Goal: Find specific page/section: Find specific page/section

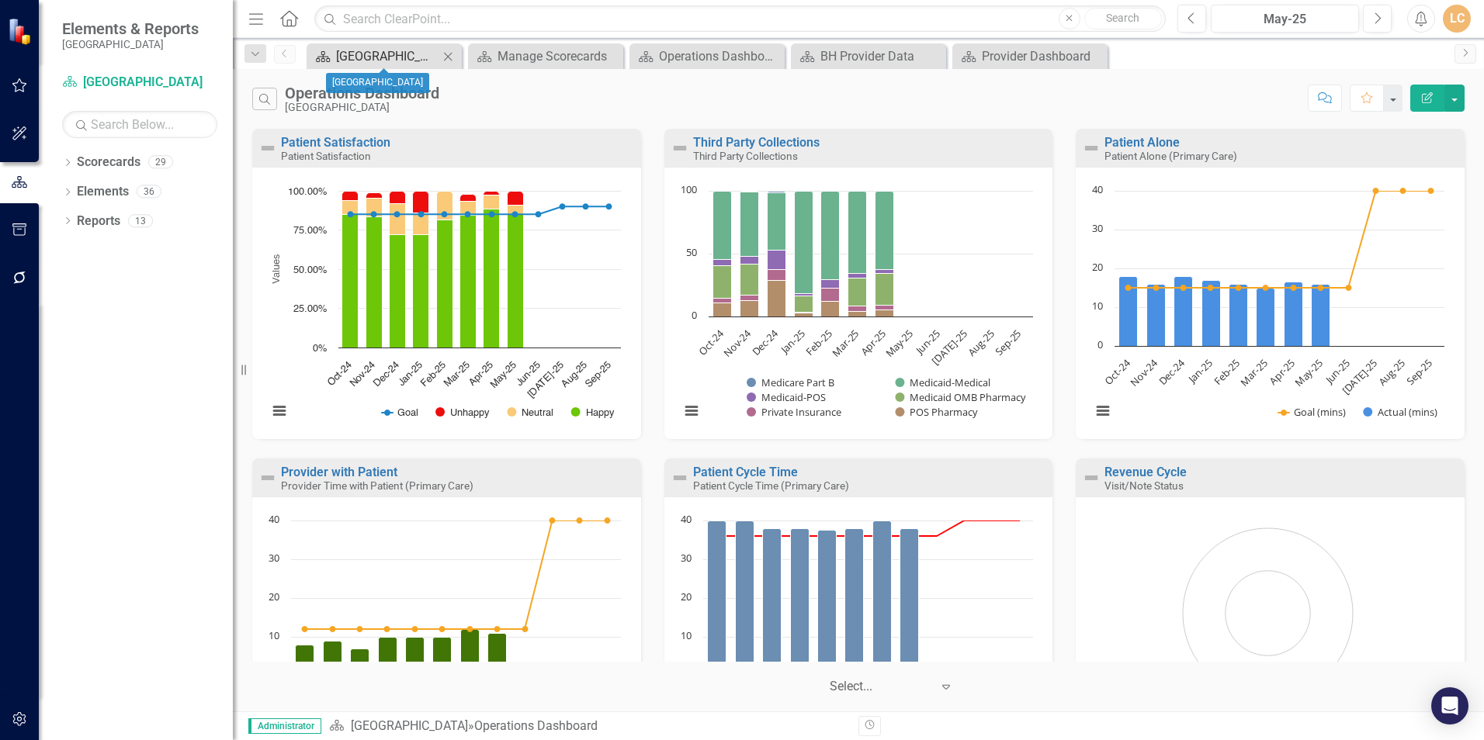
click at [407, 54] on div "[GEOGRAPHIC_DATA]" at bounding box center [387, 56] width 102 height 19
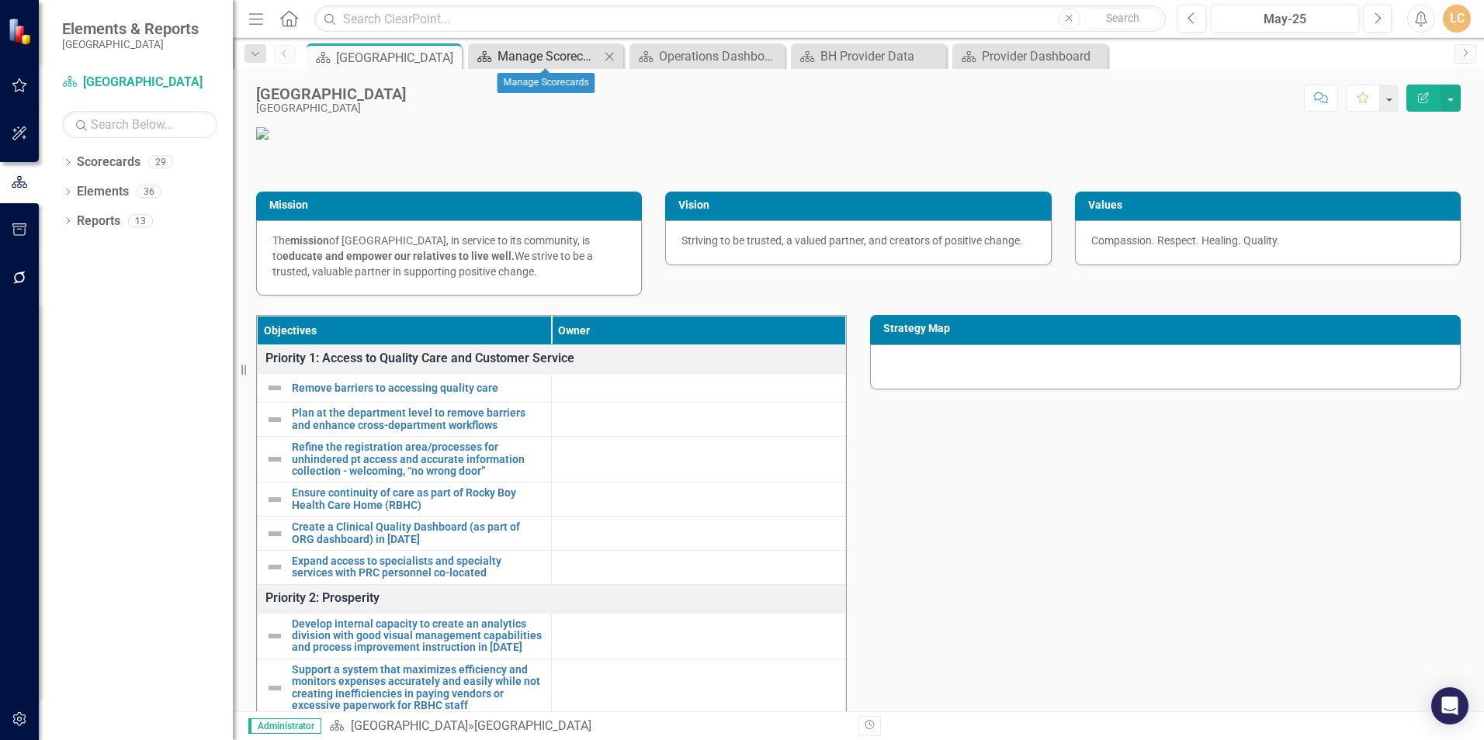
click at [528, 53] on div "Manage Scorecards" at bounding box center [548, 56] width 102 height 19
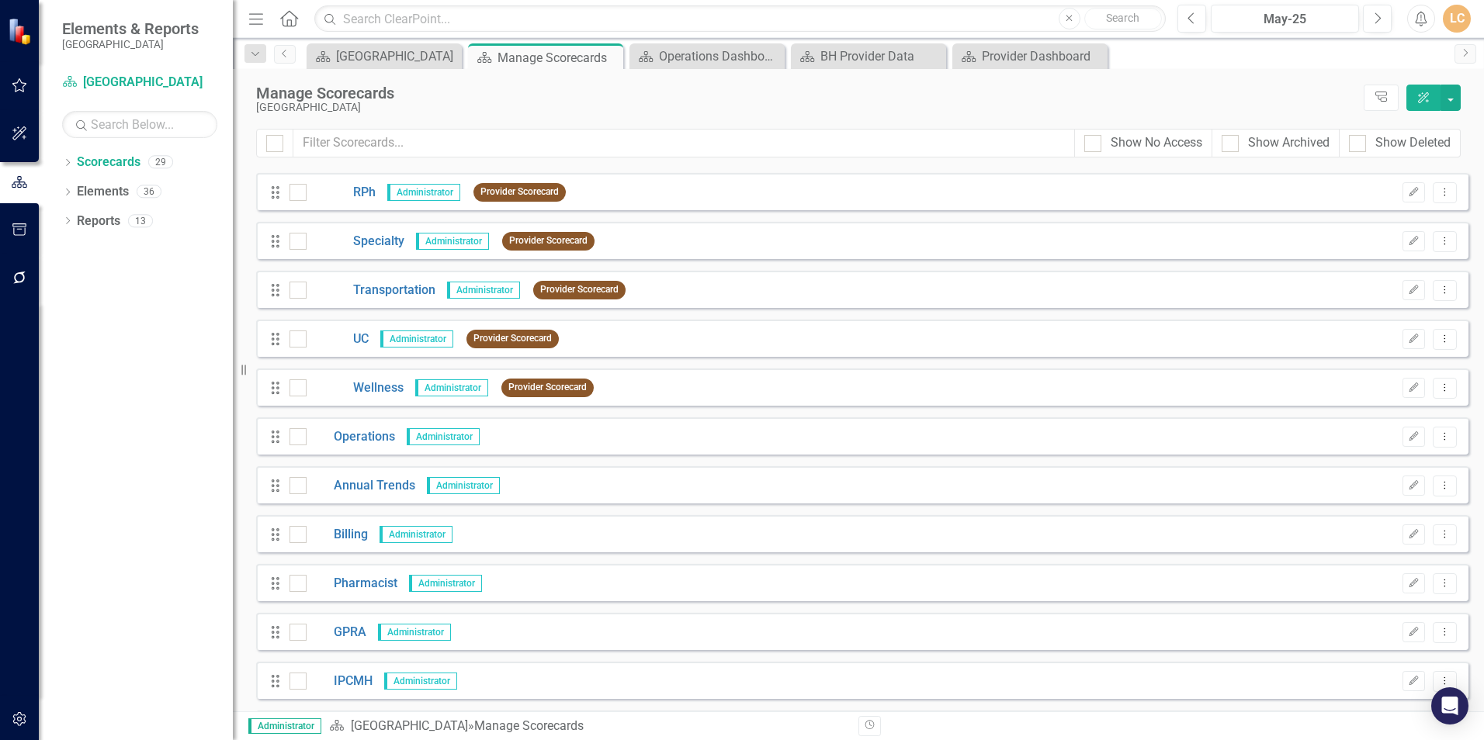
scroll to position [646, 0]
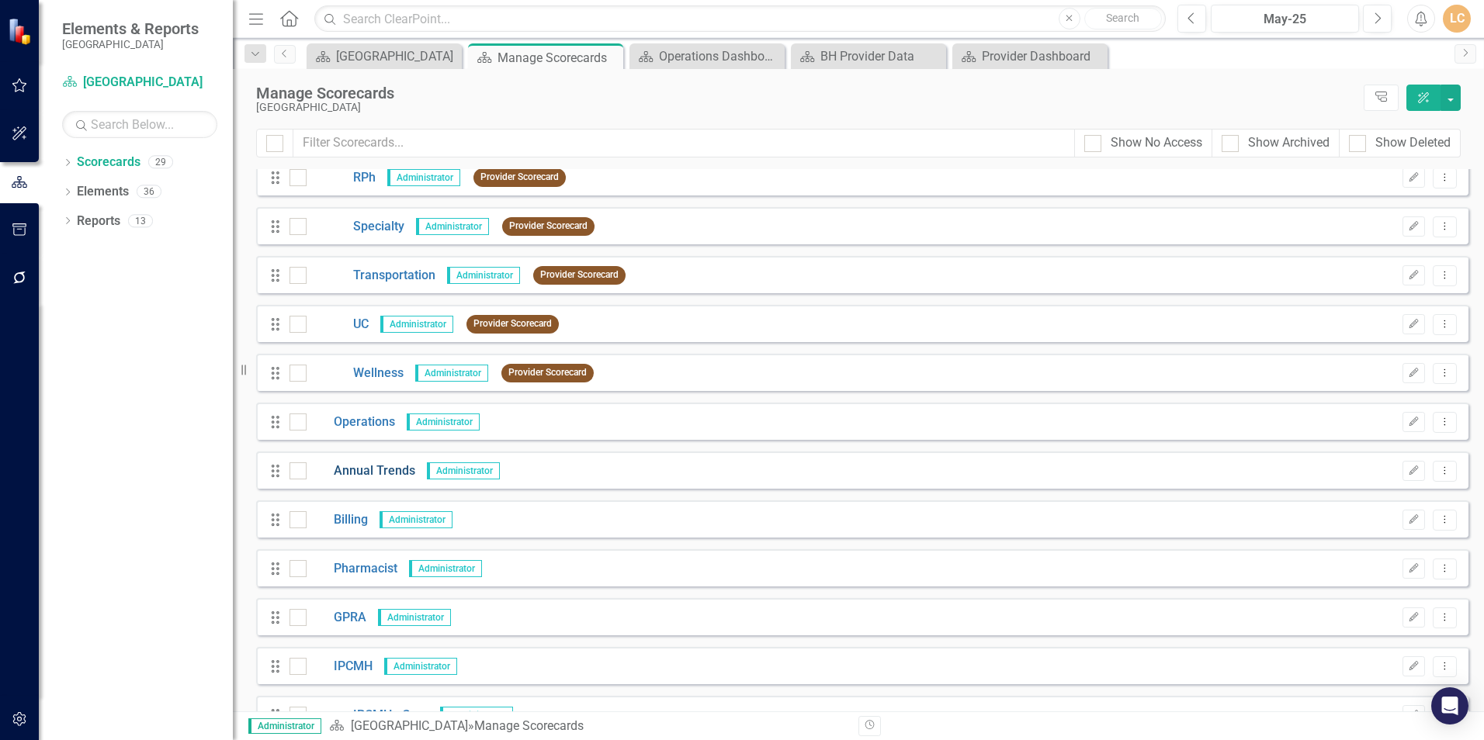
click at [371, 468] on link "Annual Trends" at bounding box center [361, 472] width 109 height 18
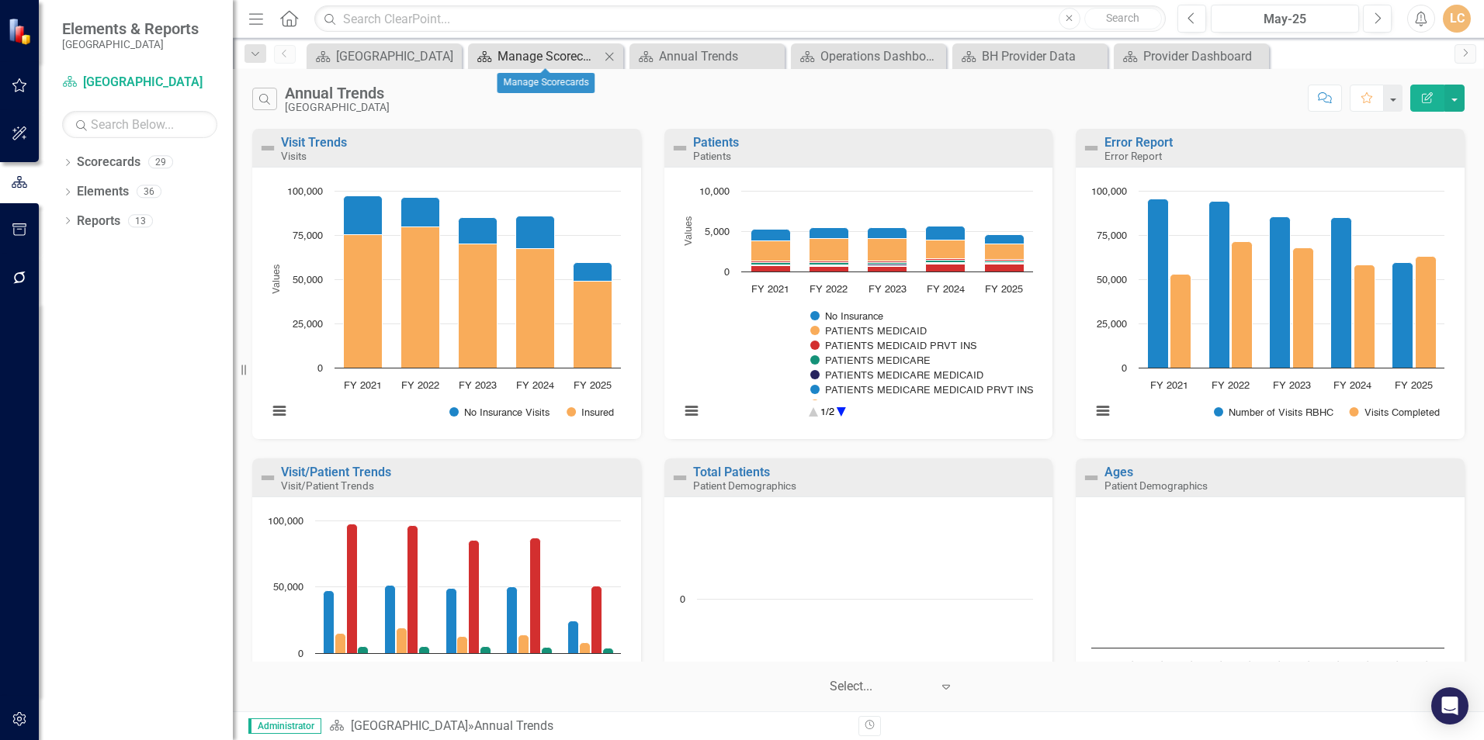
click at [564, 57] on div "Manage Scorecards" at bounding box center [548, 56] width 102 height 19
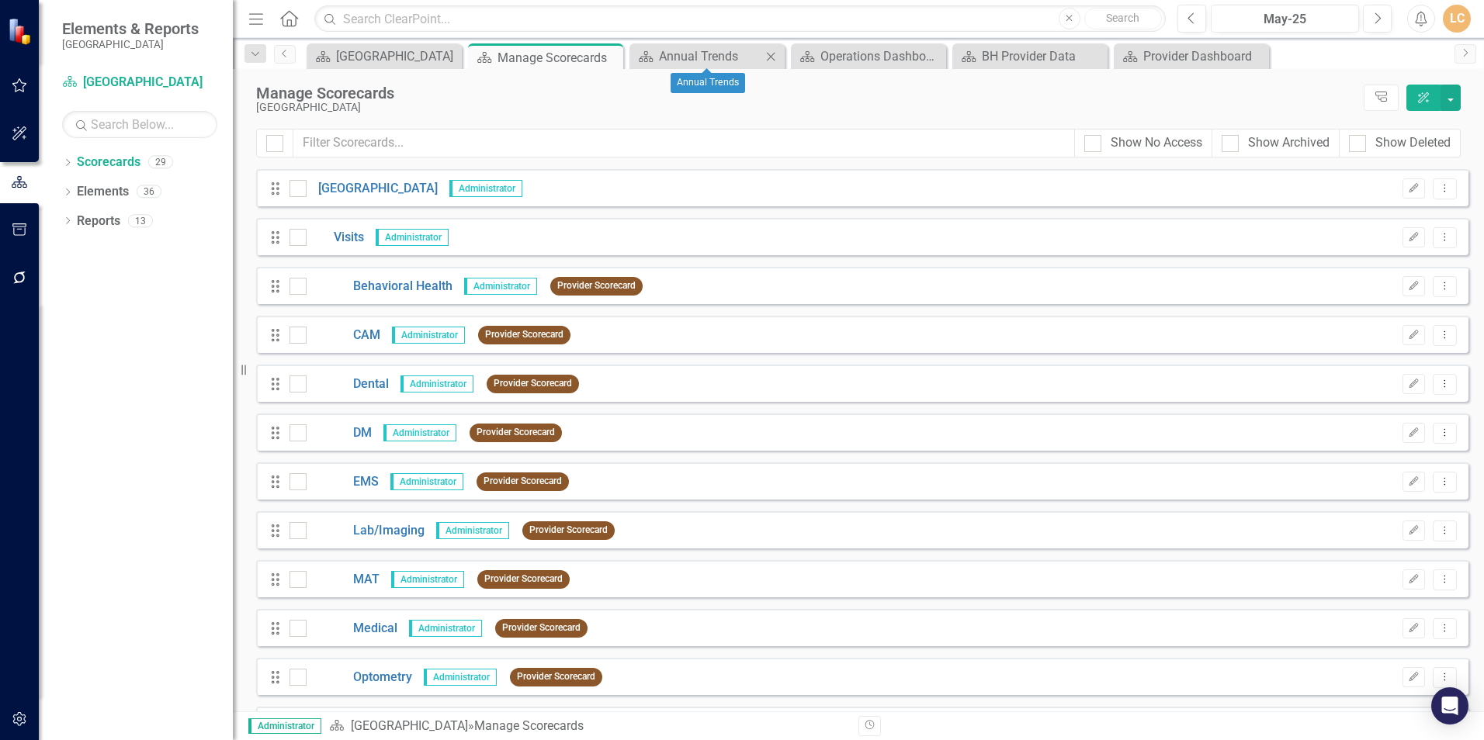
click at [772, 55] on icon at bounding box center [771, 56] width 9 height 9
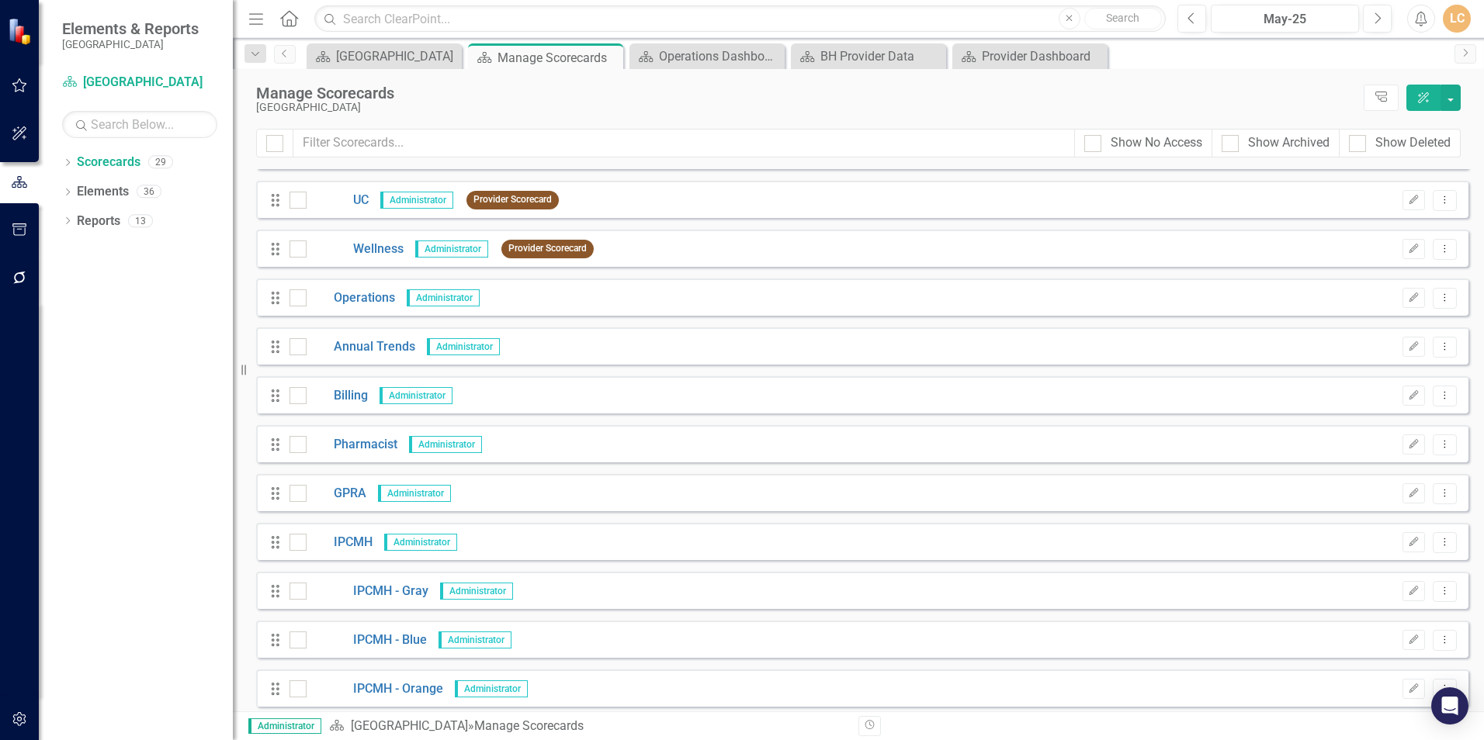
scroll to position [776, 0]
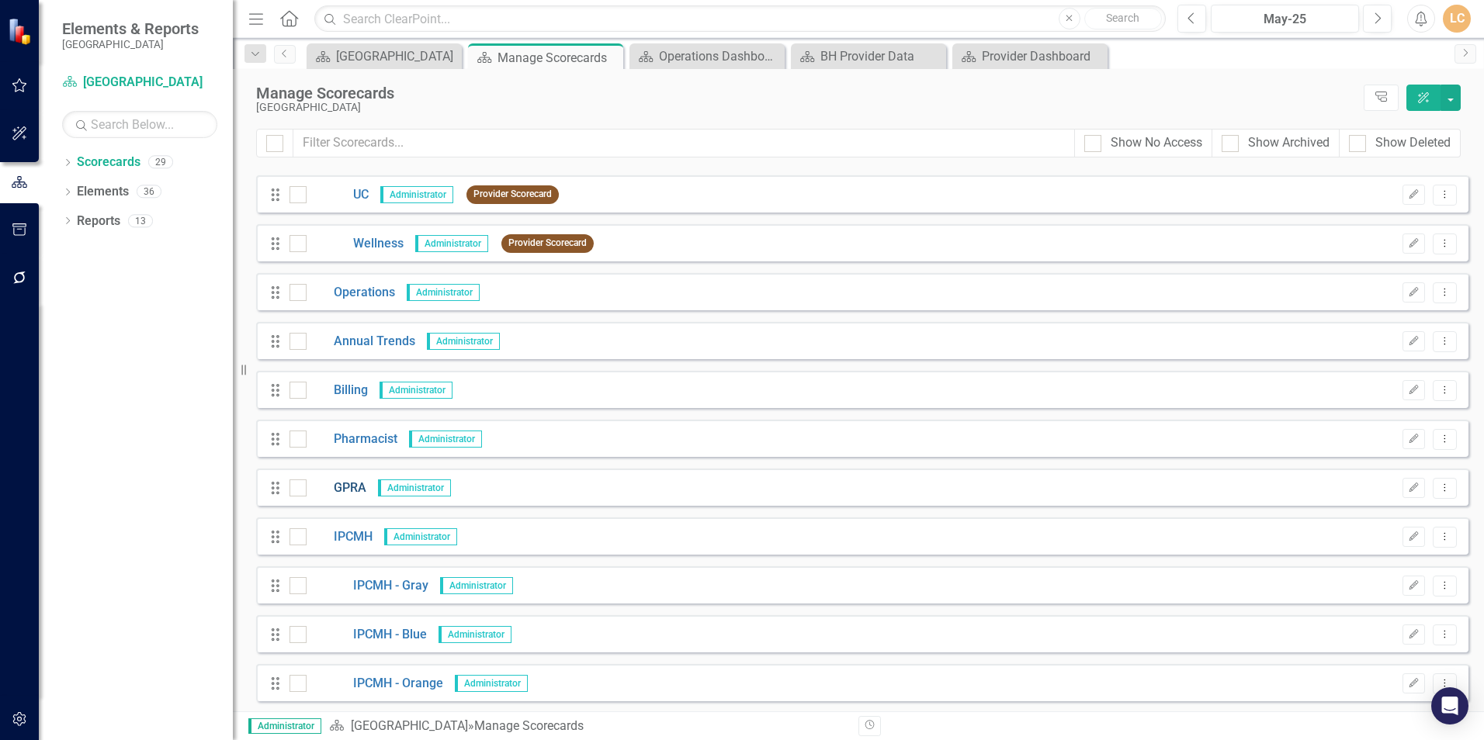
click at [350, 487] on link "GPRA" at bounding box center [337, 489] width 60 height 18
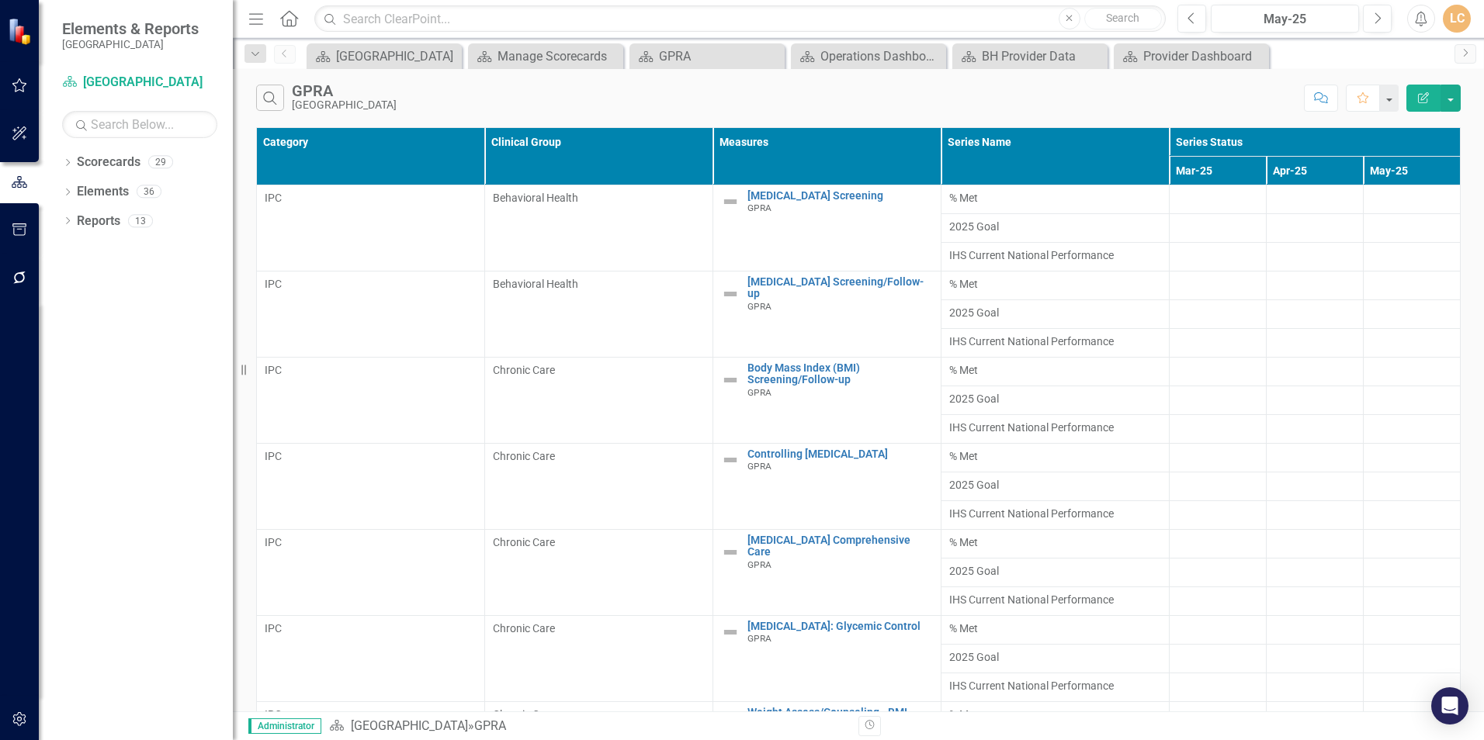
scroll to position [310, 0]
